Goal: Information Seeking & Learning: Learn about a topic

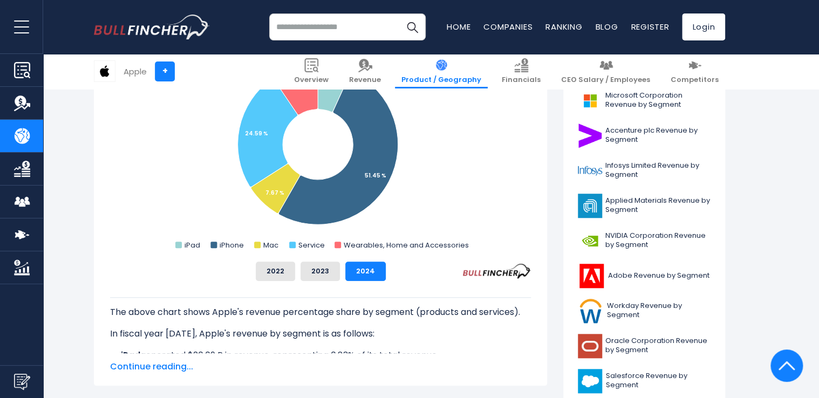
scroll to position [378, 0]
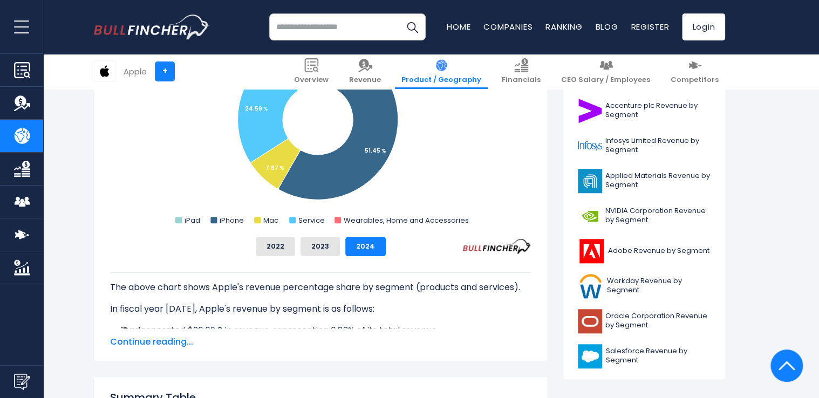
click at [141, 344] on span "Continue reading..." at bounding box center [320, 342] width 421 height 13
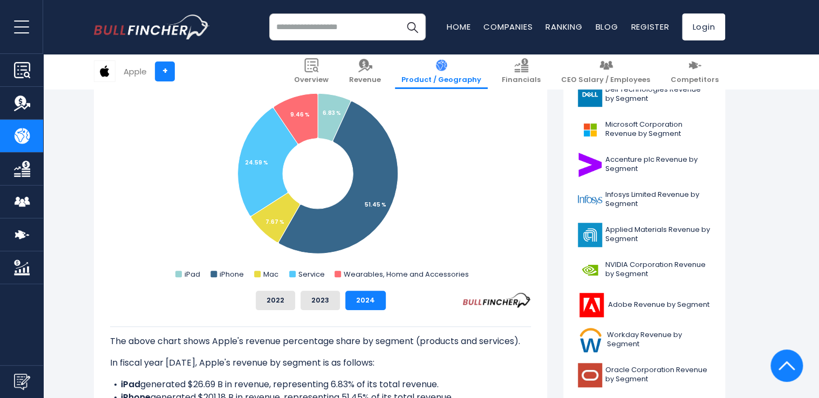
scroll to position [270, 0]
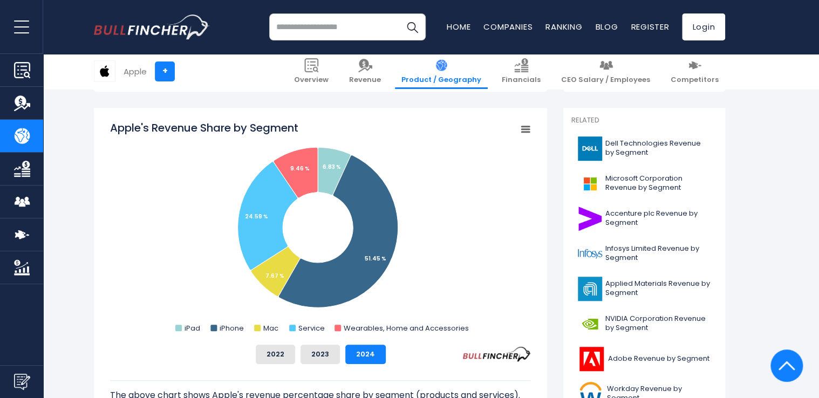
drag, startPoint x: 473, startPoint y: 308, endPoint x: 551, endPoint y: 339, distance: 83.7
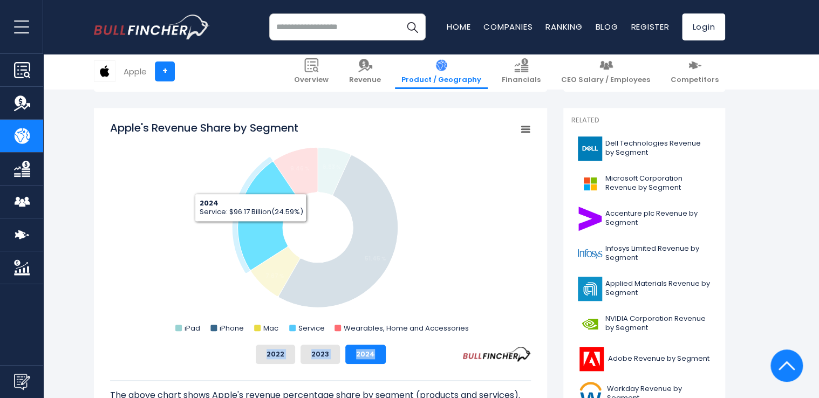
drag, startPoint x: 517, startPoint y: 351, endPoint x: 246, endPoint y: 180, distance: 320.0
click at [245, 181] on div "Apple's Revenue Share by Segment Created with Highcharts 12.1.2 Chart context m…" at bounding box center [320, 242] width 421 height 244
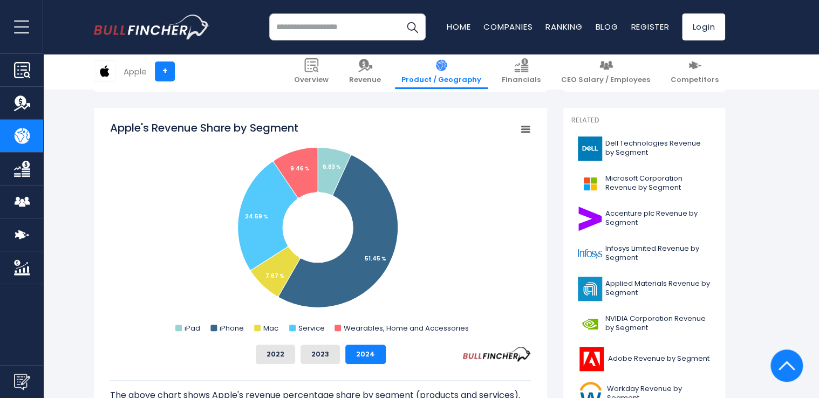
drag, startPoint x: 246, startPoint y: 180, endPoint x: 386, endPoint y: 113, distance: 155.4
click at [386, 113] on div "Apple's Revenue Share by Segment Created with Highcharts 12.1.2 Chart context m…" at bounding box center [320, 344] width 453 height 473
click at [99, 195] on div "Apple's Revenue Share by Segment Created with Highcharts 12.1.2 Chart context m…" at bounding box center [320, 344] width 453 height 473
click at [278, 86] on div "Apple + Overview Revenue Product / Geography Financials Competitors" at bounding box center [409, 71] width 647 height 35
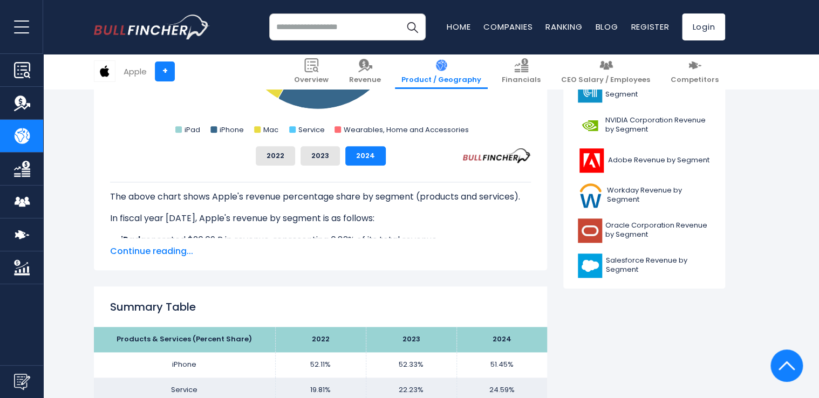
scroll to position [486, 0]
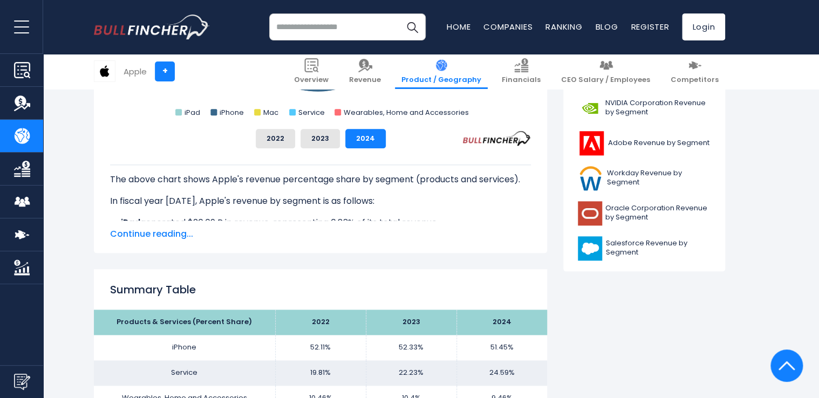
click at [133, 234] on span "Continue reading..." at bounding box center [320, 234] width 421 height 13
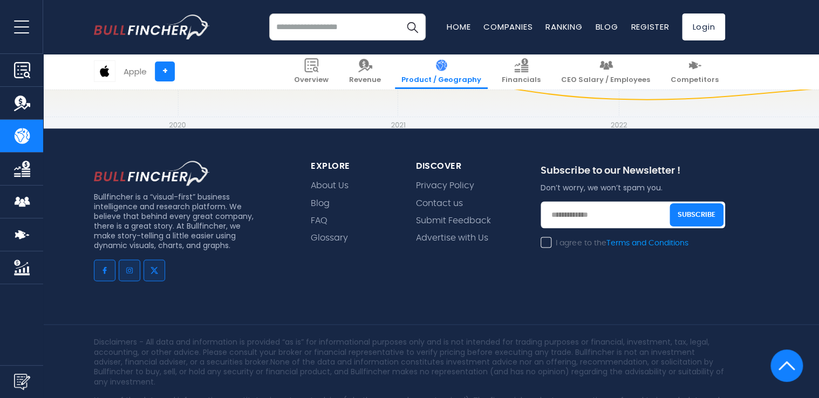
scroll to position [2697, 0]
